Goal: Check status: Check status

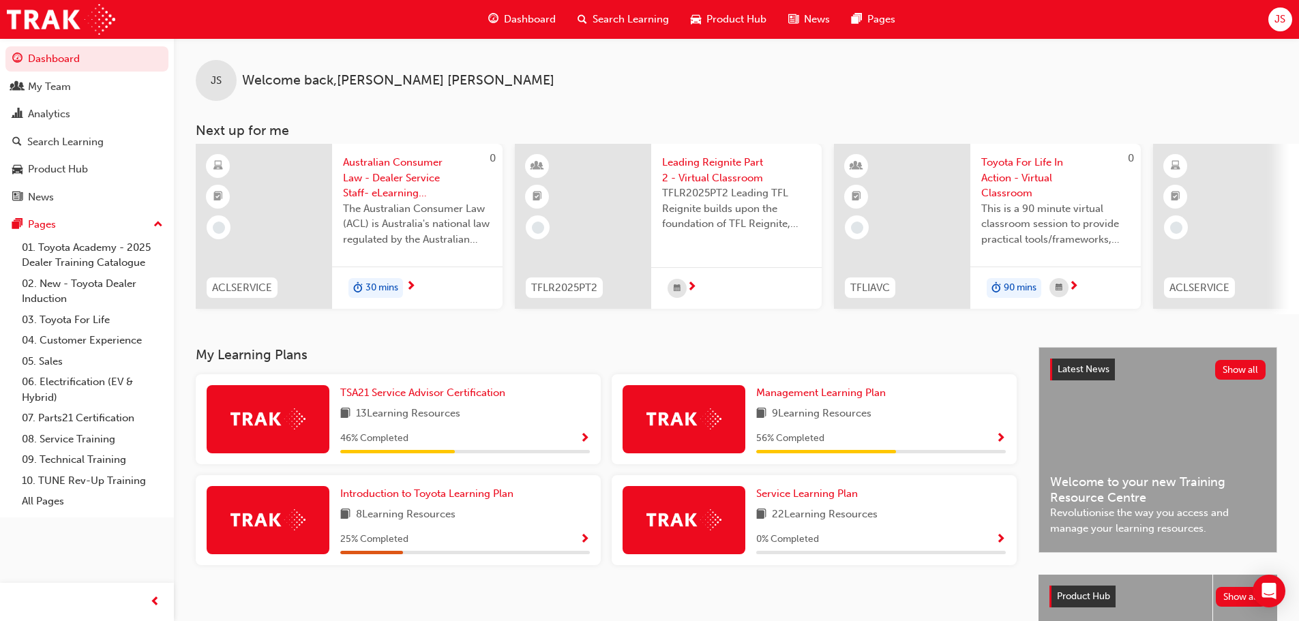
click at [526, 16] on span "Dashboard" at bounding box center [530, 20] width 52 height 16
click at [50, 92] on div "My Team" at bounding box center [49, 87] width 43 height 16
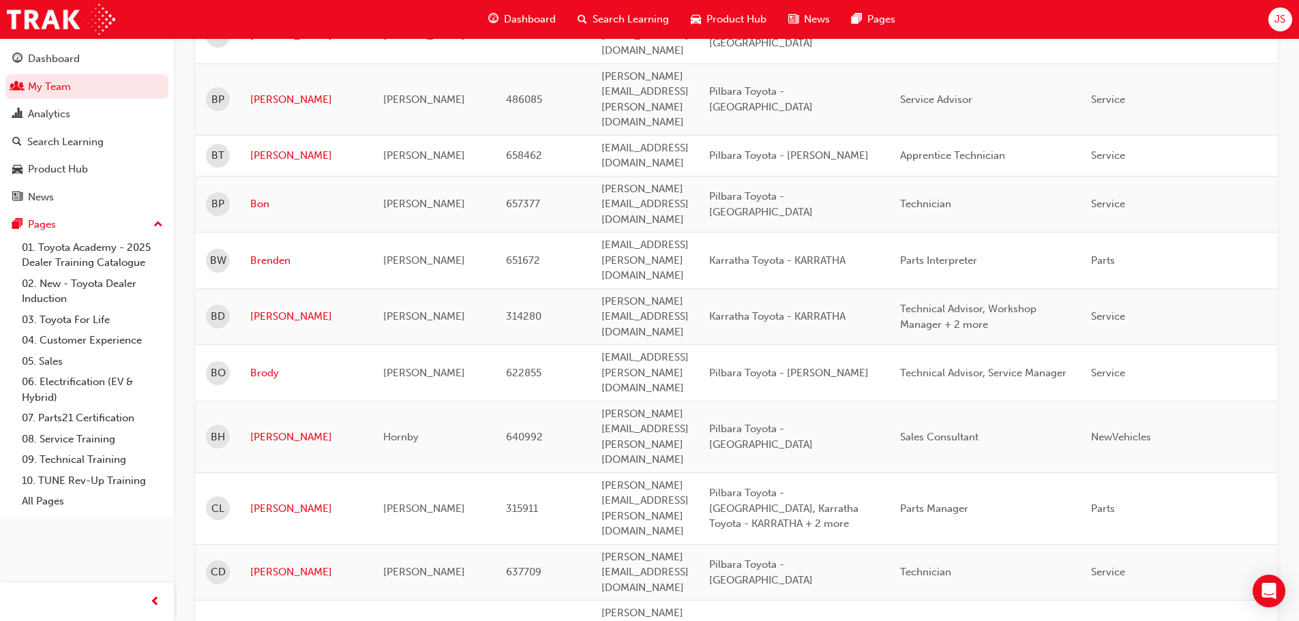
scroll to position [1716, 0]
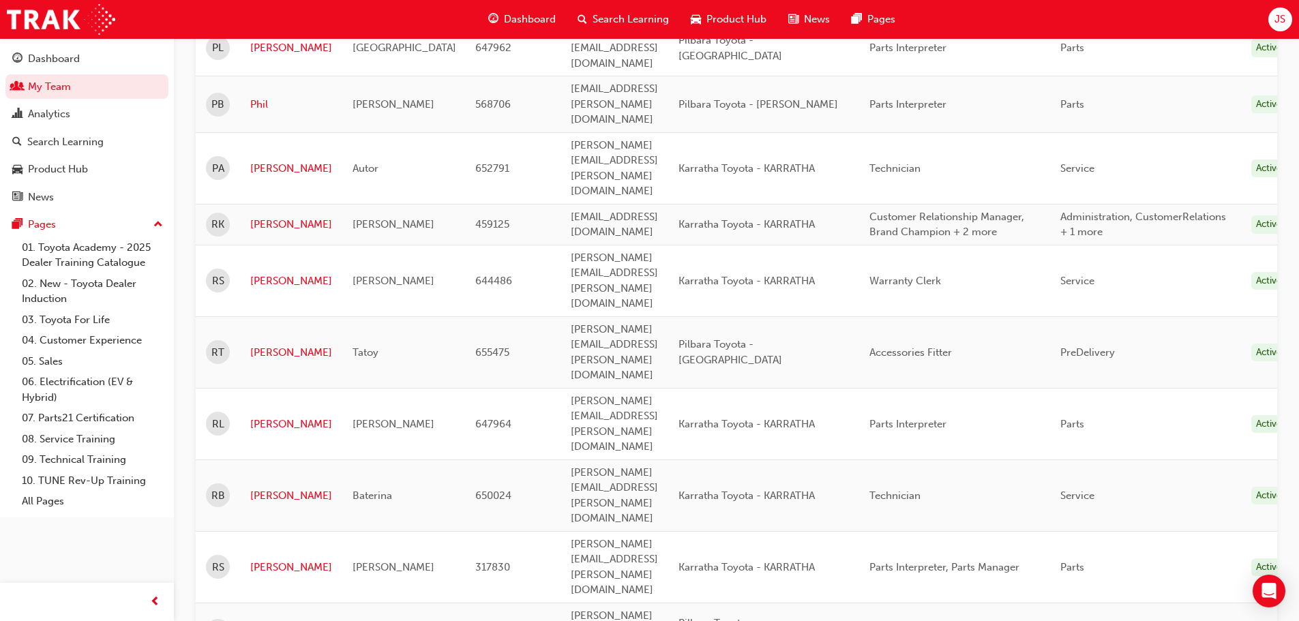
scroll to position [303, 0]
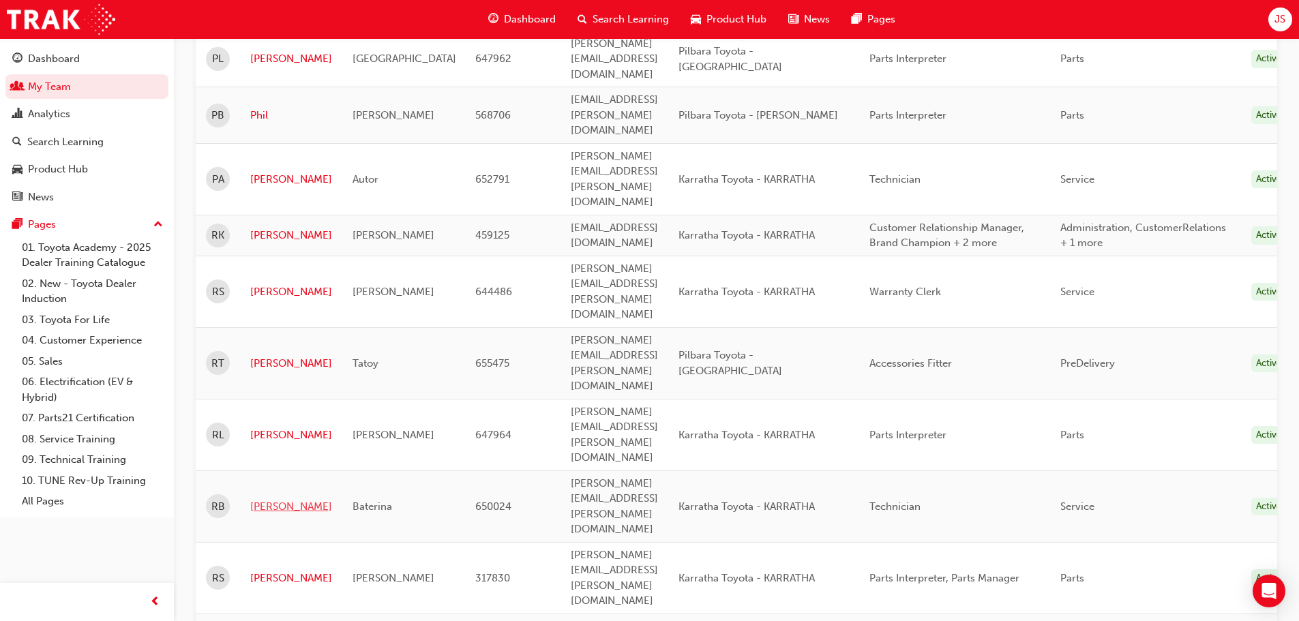
click at [264, 499] on link "[PERSON_NAME]" at bounding box center [291, 507] width 82 height 16
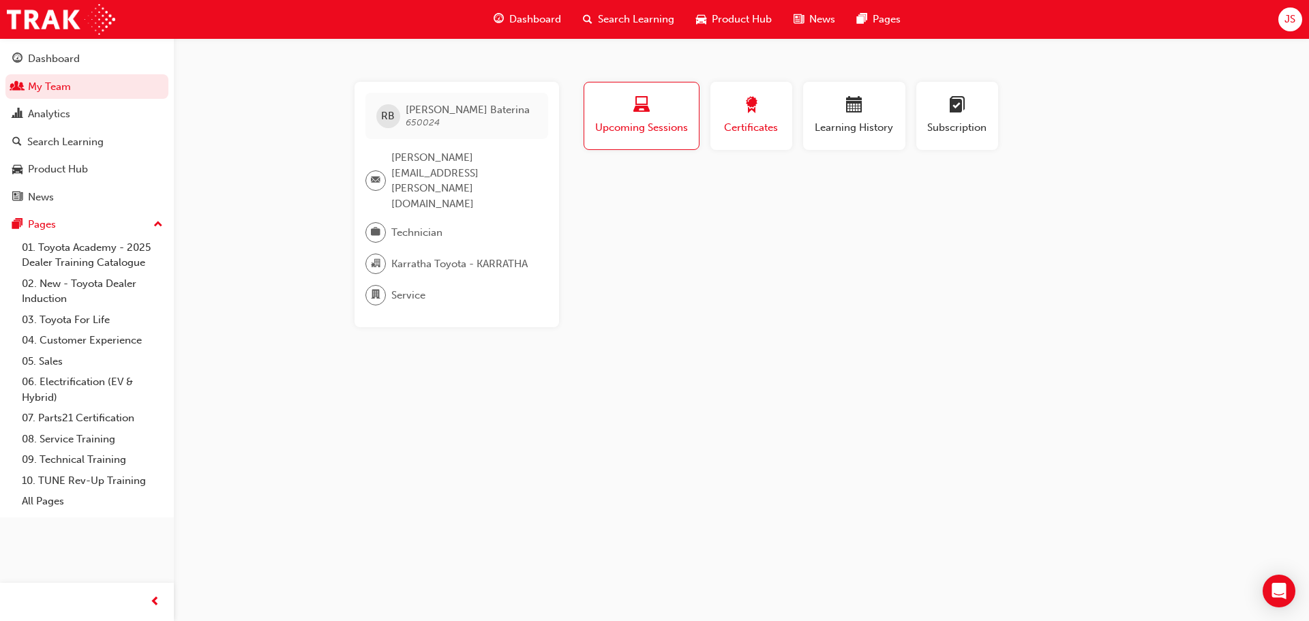
click at [743, 131] on span "Certificates" at bounding box center [750, 128] width 61 height 16
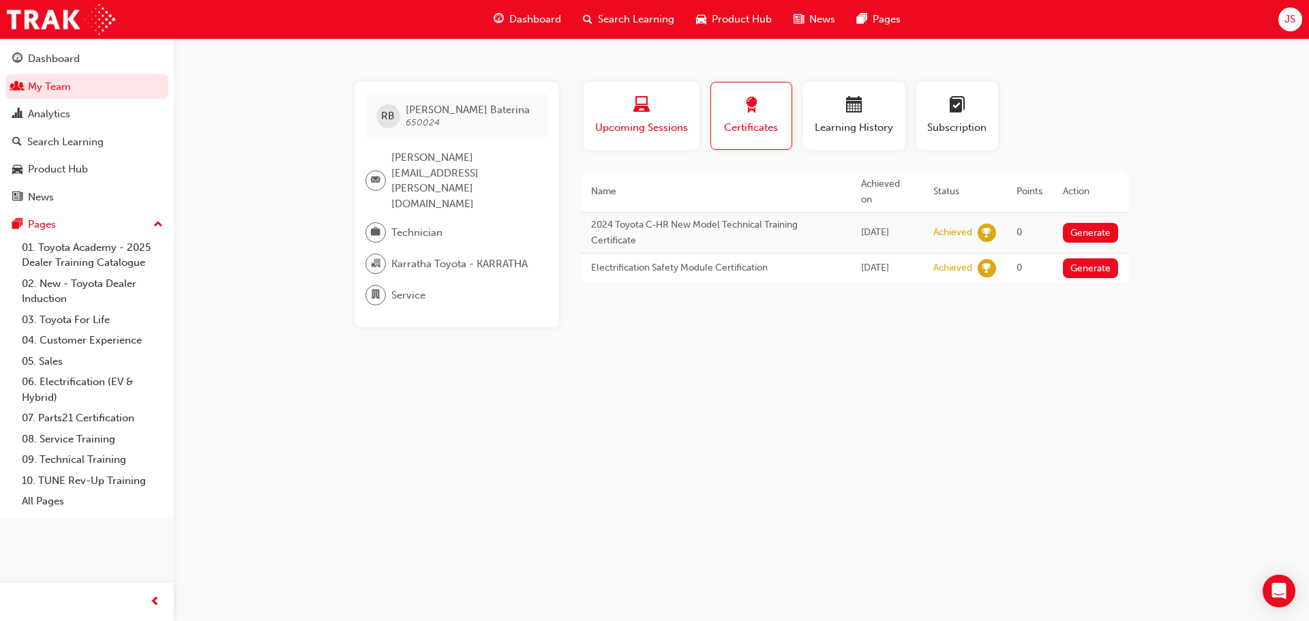
click at [636, 132] on span "Upcoming Sessions" at bounding box center [641, 128] width 95 height 16
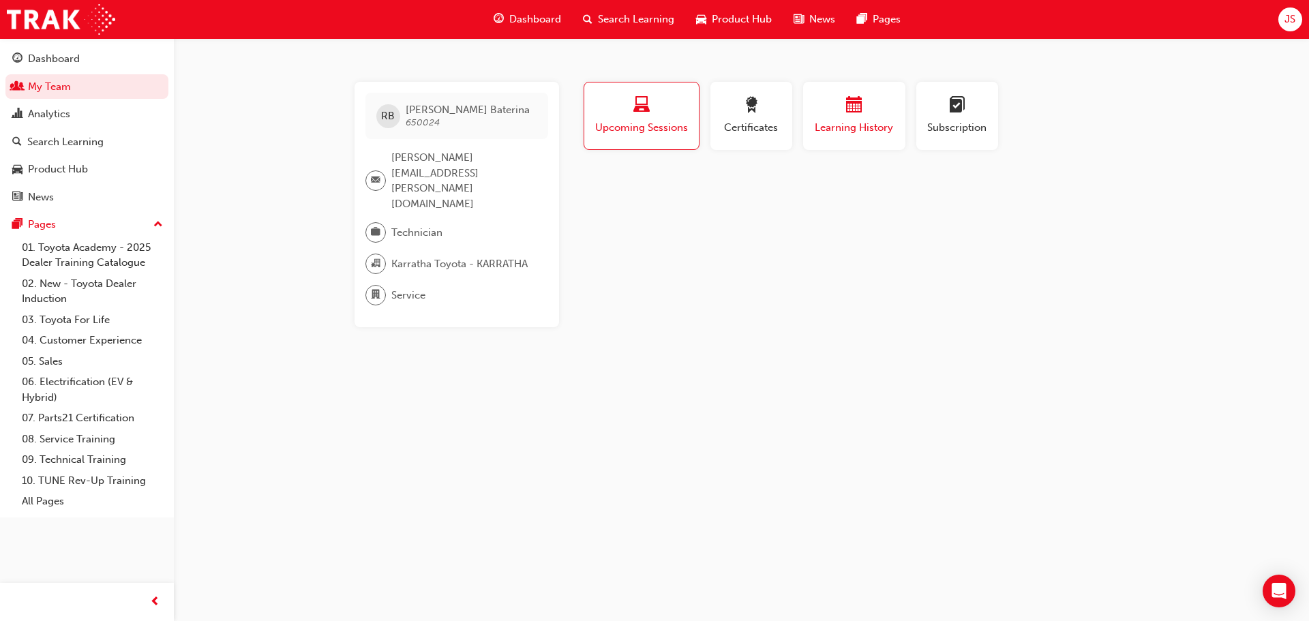
click at [832, 111] on div "button" at bounding box center [854, 107] width 82 height 21
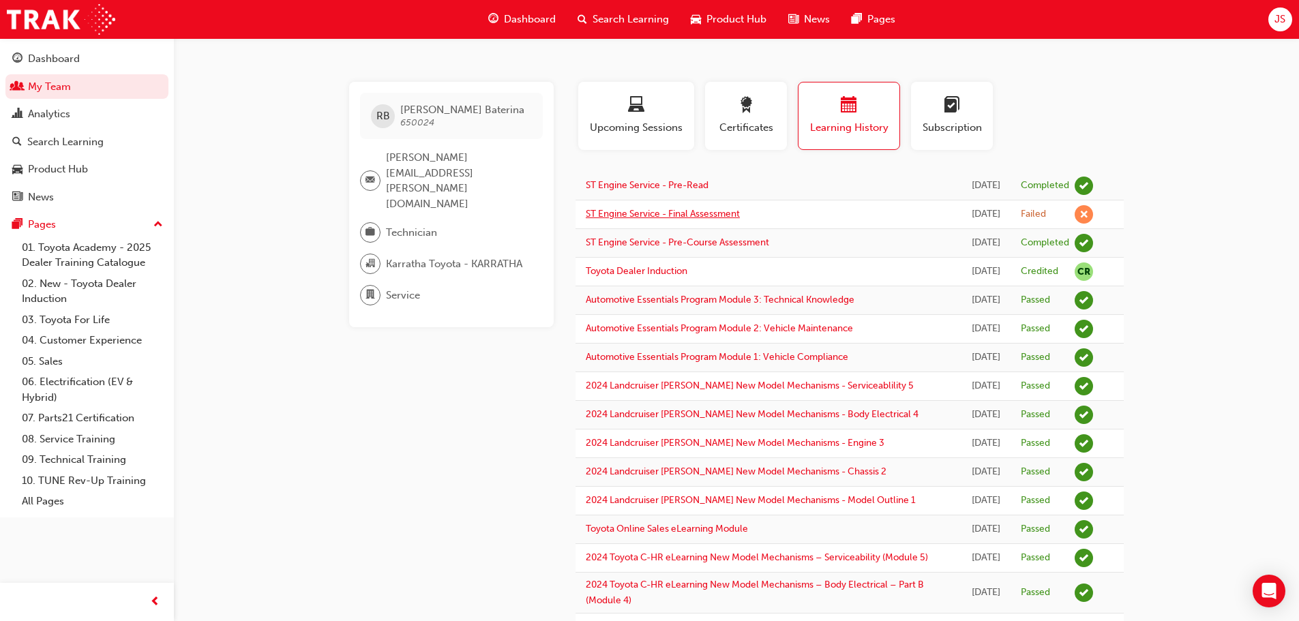
click at [694, 214] on link "ST Engine Service - Final Assessment" at bounding box center [663, 214] width 154 height 12
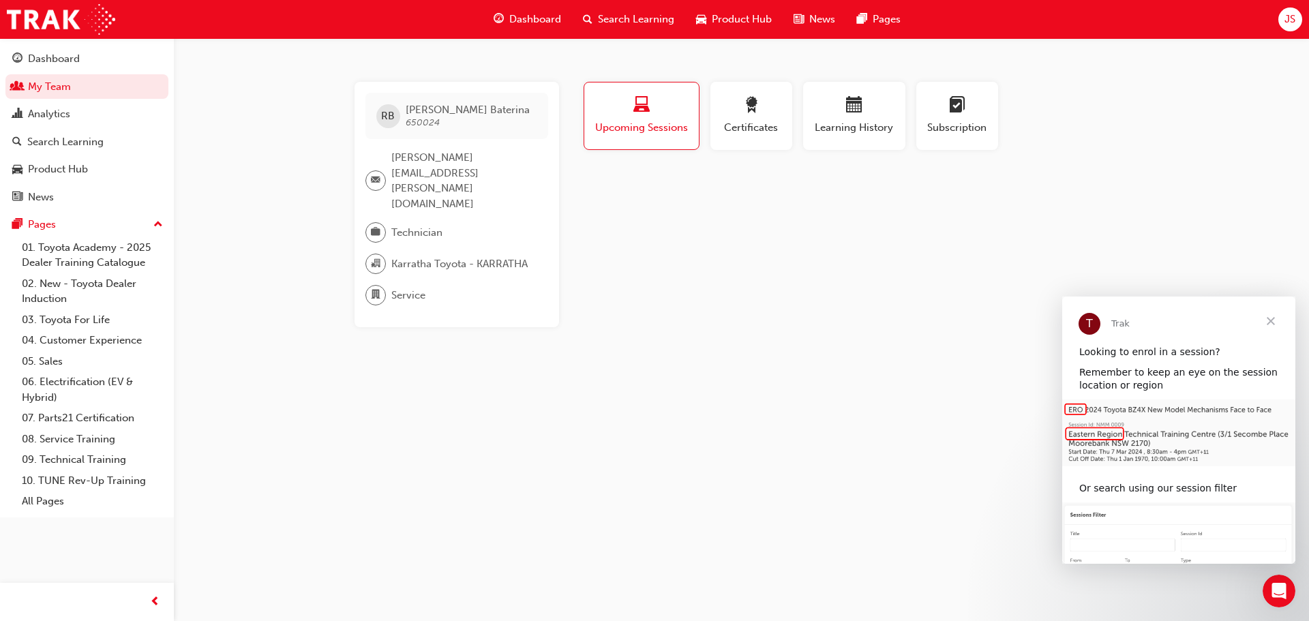
click at [643, 133] on span "Upcoming Sessions" at bounding box center [641, 128] width 94 height 16
click at [1277, 320] on span "Close" at bounding box center [1270, 321] width 49 height 49
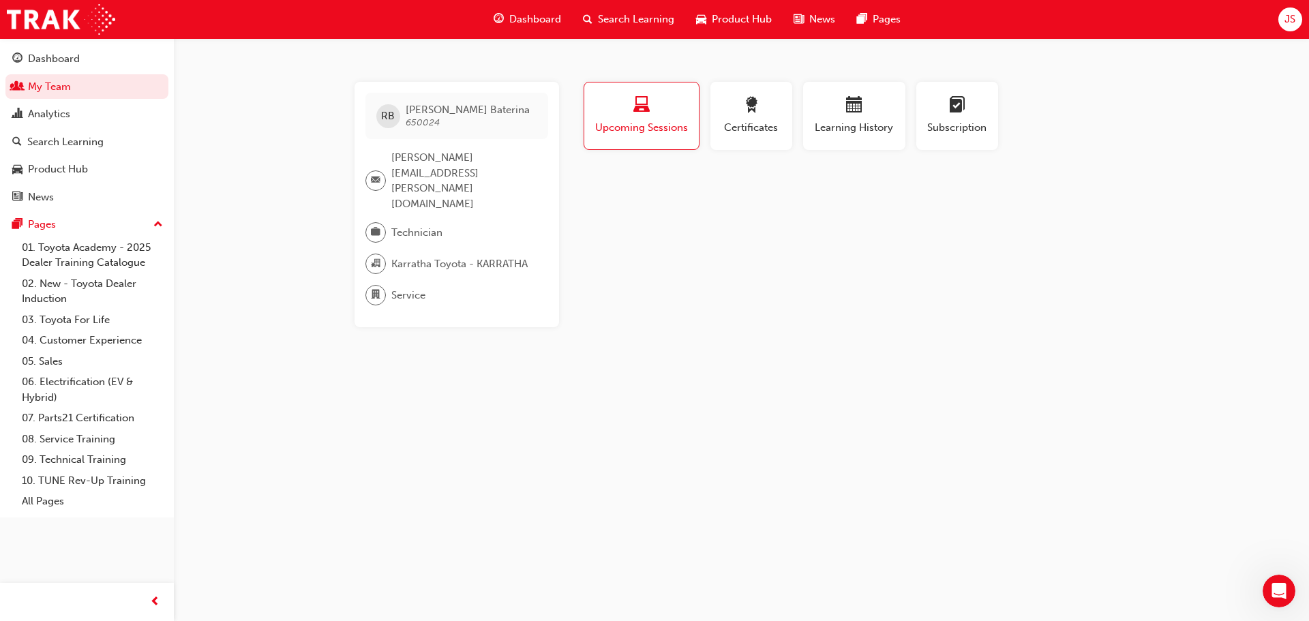
click at [655, 125] on span "Upcoming Sessions" at bounding box center [641, 128] width 94 height 16
click at [836, 125] on span "Learning History" at bounding box center [854, 128] width 82 height 16
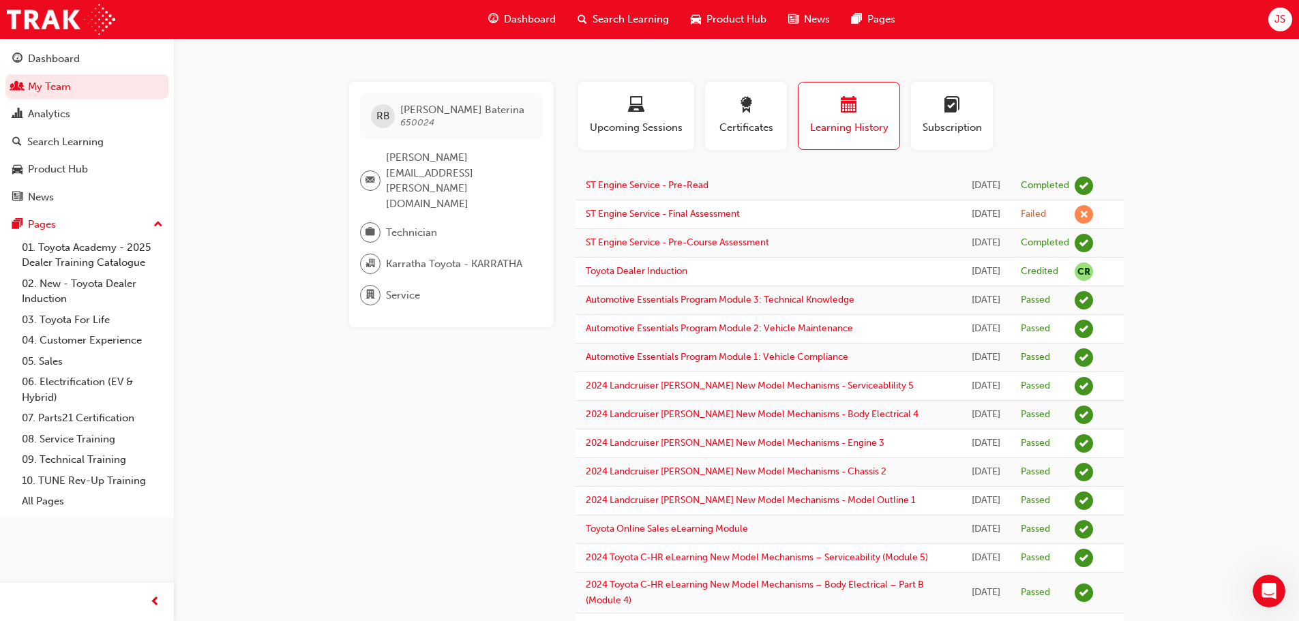
click at [529, 18] on span "Dashboard" at bounding box center [530, 20] width 52 height 16
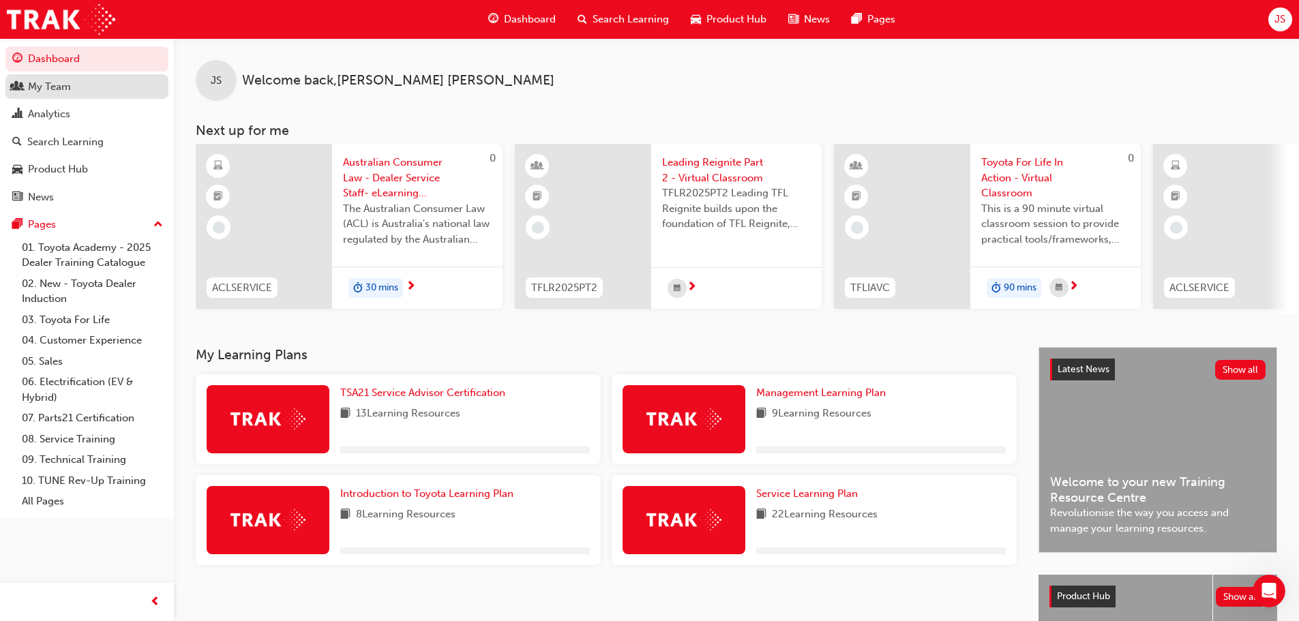
click at [72, 86] on div "My Team" at bounding box center [86, 86] width 149 height 17
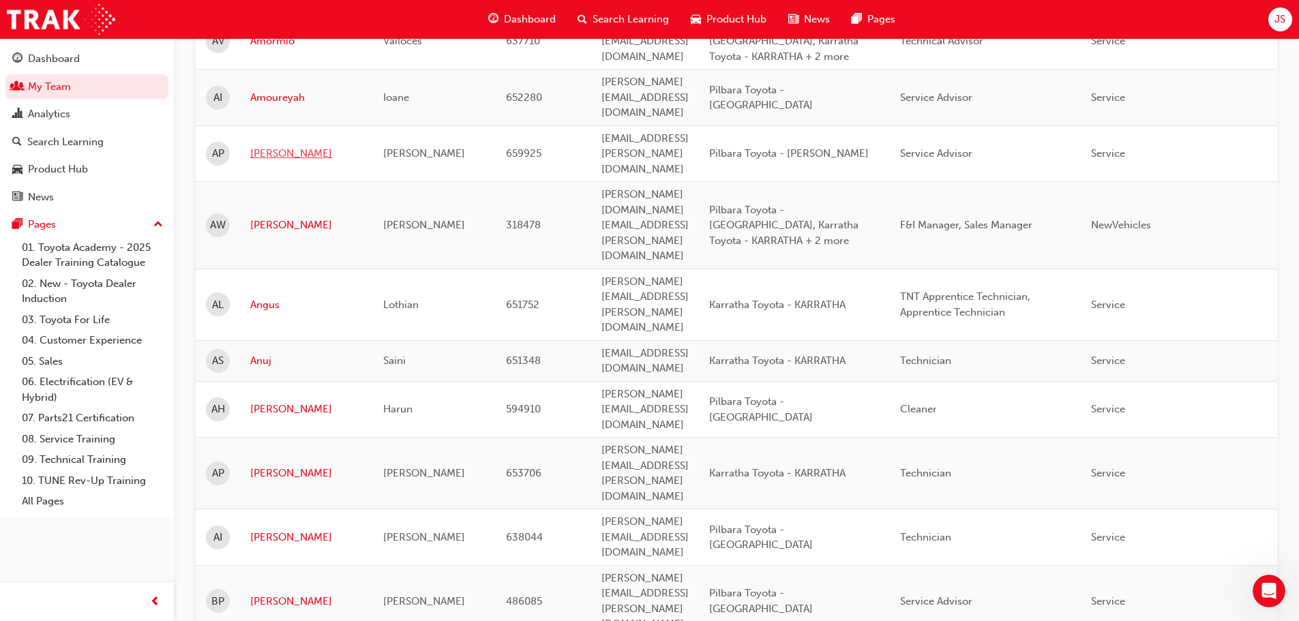
scroll to position [409, 0]
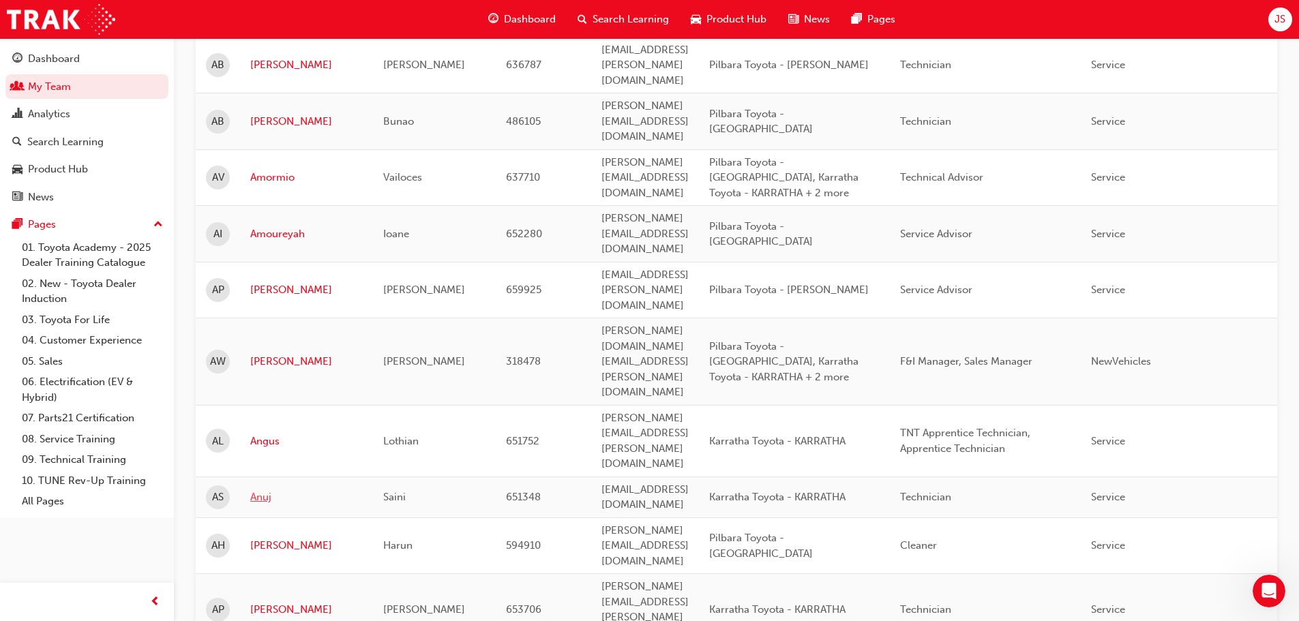
click at [260, 489] on link "Anuj" at bounding box center [306, 497] width 112 height 16
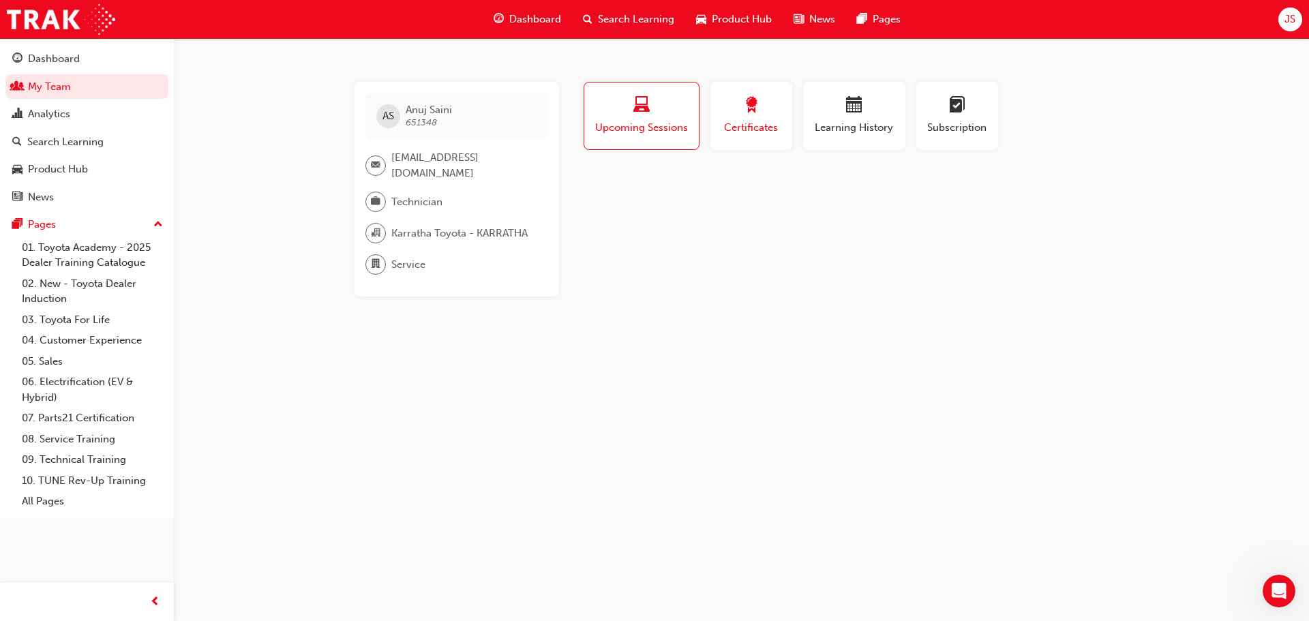
click at [783, 87] on button "Certificates" at bounding box center [751, 116] width 82 height 68
